Goal: Task Accomplishment & Management: Manage account settings

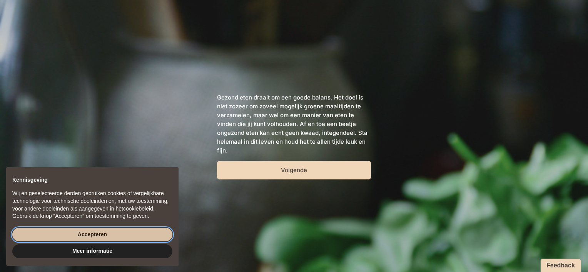
click at [105, 234] on button "Accepteren" at bounding box center [92, 235] width 160 height 14
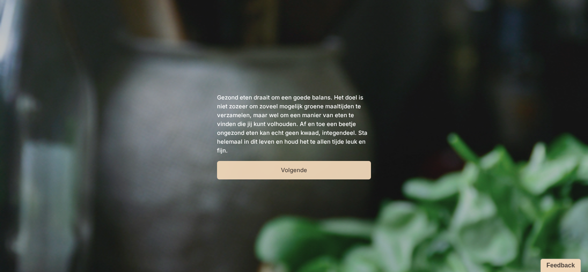
click at [276, 177] on button "Volgende" at bounding box center [294, 170] width 154 height 18
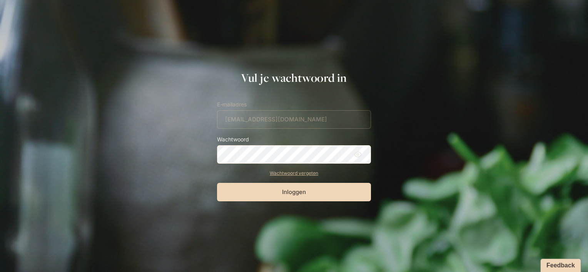
click at [217, 183] on button "Inloggen" at bounding box center [294, 192] width 154 height 18
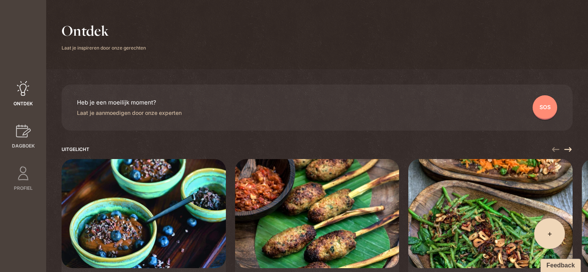
click at [21, 129] on icon at bounding box center [23, 131] width 15 height 13
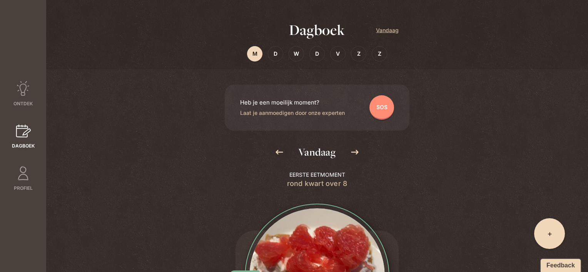
click at [21, 141] on link "Dagboek" at bounding box center [23, 137] width 46 height 26
click at [309, 151] on span "Vandaag" at bounding box center [316, 152] width 37 height 12
click at [544, 233] on div "+ Wat eet je? Party-moment Om zeep" at bounding box center [549, 234] width 31 height 31
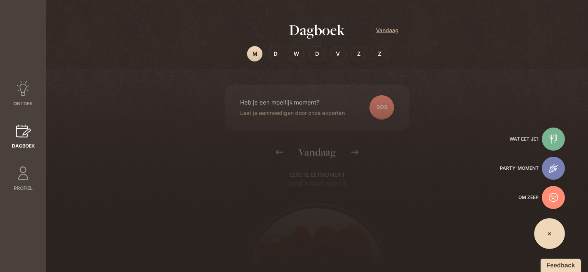
click at [495, 219] on div at bounding box center [294, 158] width 588 height 227
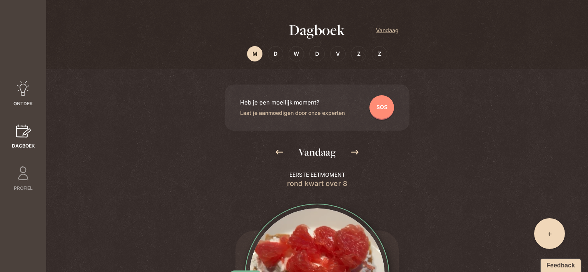
click at [20, 92] on icon at bounding box center [22, 88] width 15 height 15
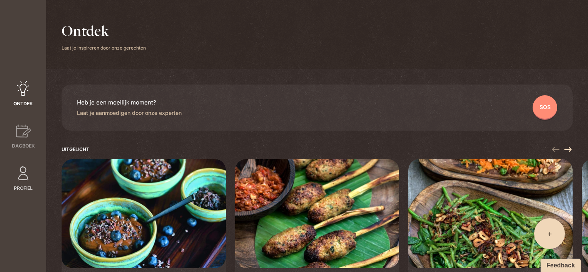
click at [26, 187] on span "Profiel" at bounding box center [23, 188] width 19 height 7
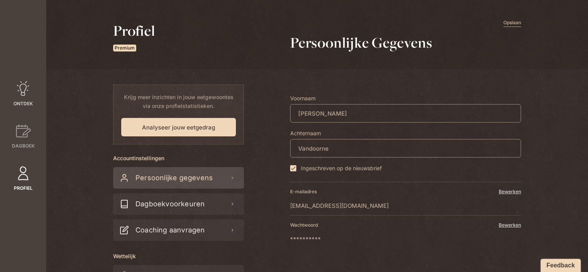
click at [26, 85] on icon at bounding box center [22, 88] width 15 height 15
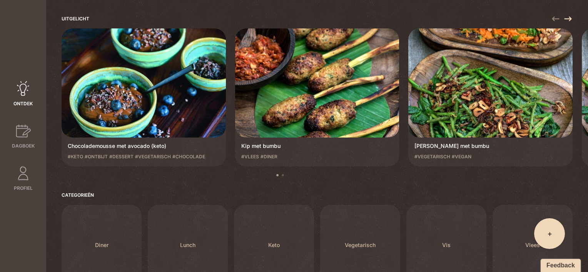
scroll to position [192, 0]
